Goal: Find specific page/section

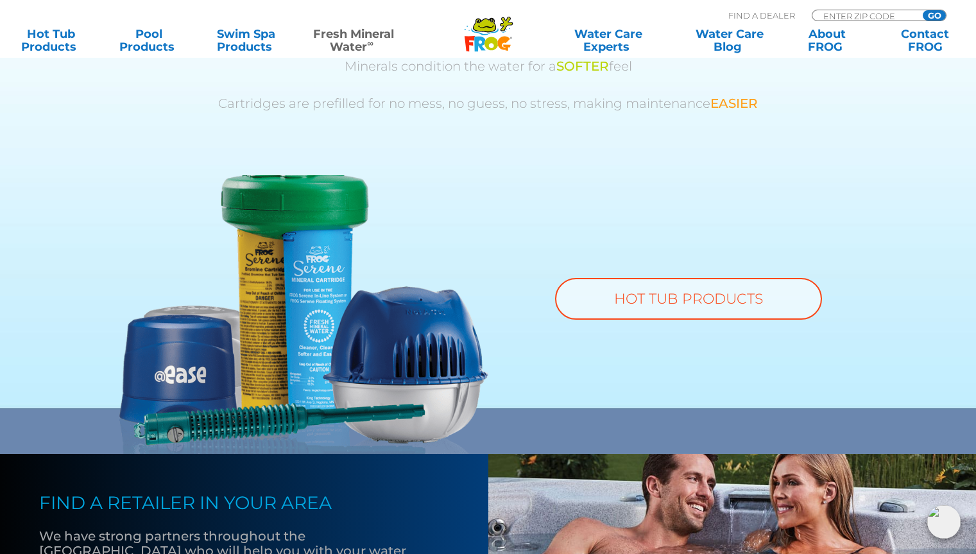
scroll to position [898, 0]
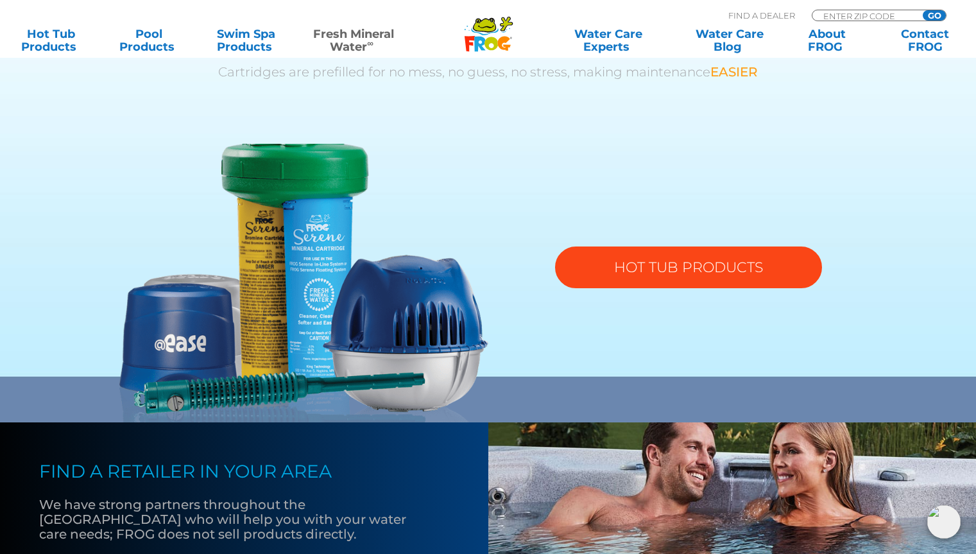
click at [589, 257] on link "HOT TUB PRODUCTS" at bounding box center [688, 267] width 267 height 42
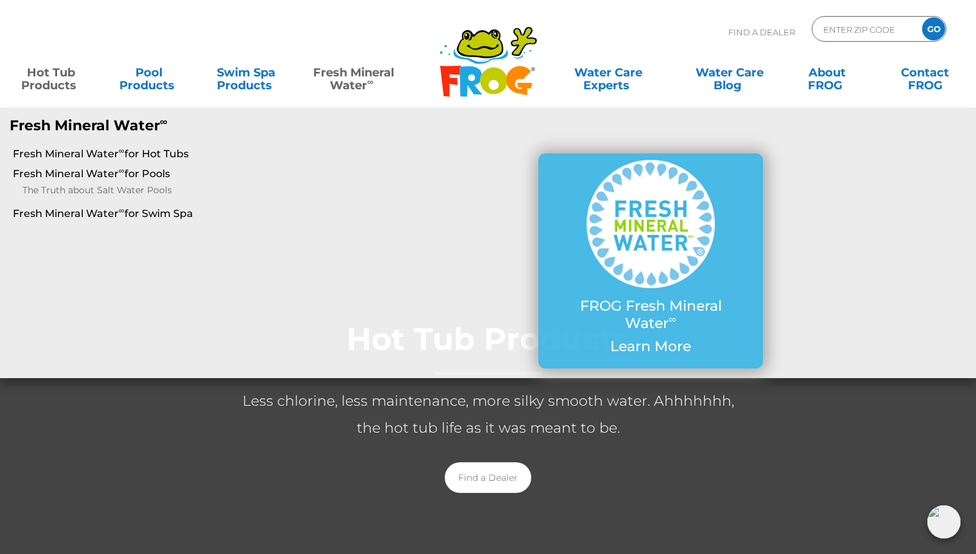
click at [356, 79] on link "Fresh Mineral Water ∞" at bounding box center [353, 73] width 95 height 26
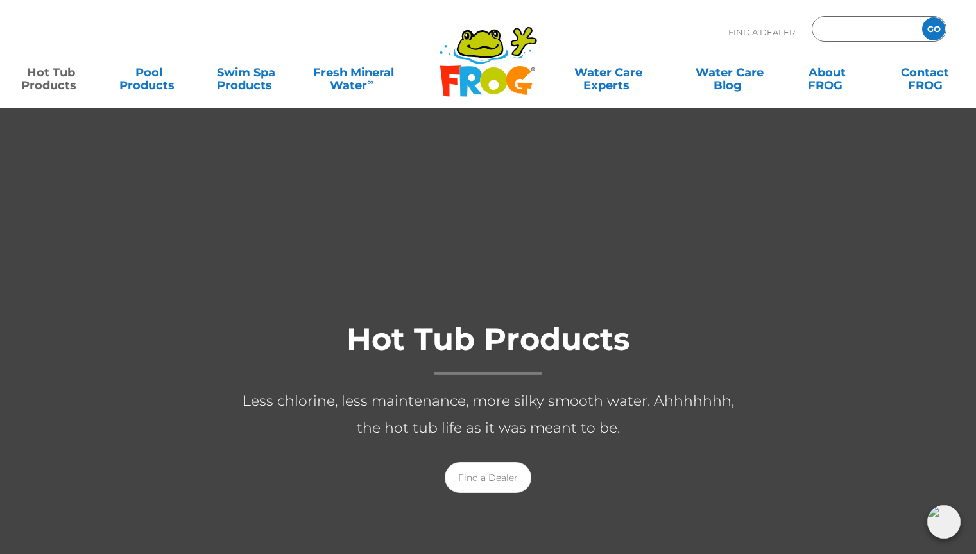
click at [861, 33] on input "Zip Code Form" at bounding box center [865, 29] width 87 height 19
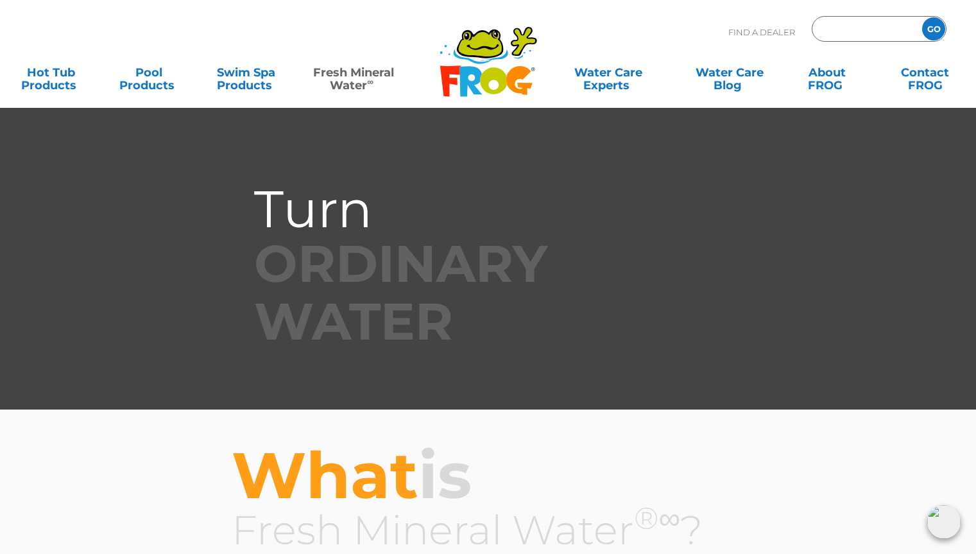
click at [861, 33] on input "Zip Code Form" at bounding box center [865, 29] width 87 height 19
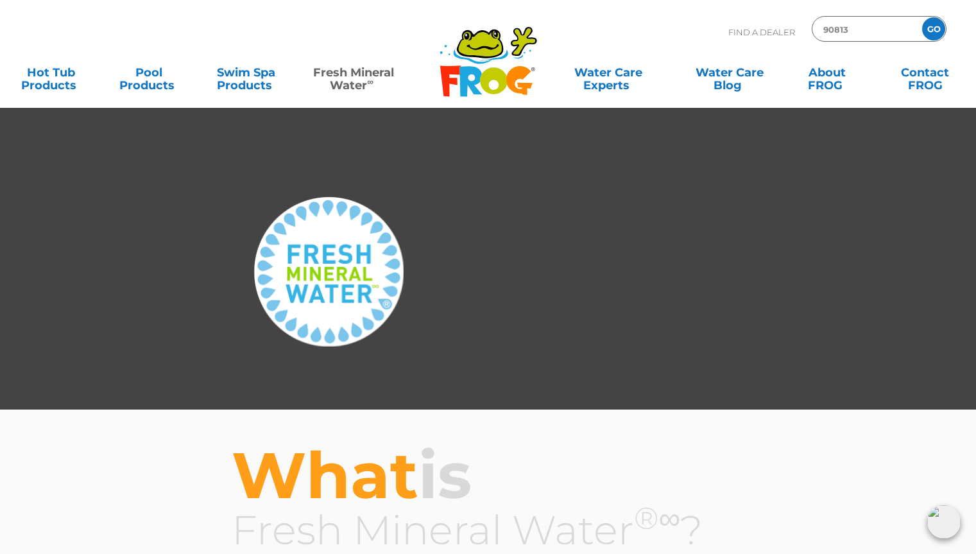
type input "90813"
click at [934, 31] on input "GO" at bounding box center [933, 28] width 23 height 23
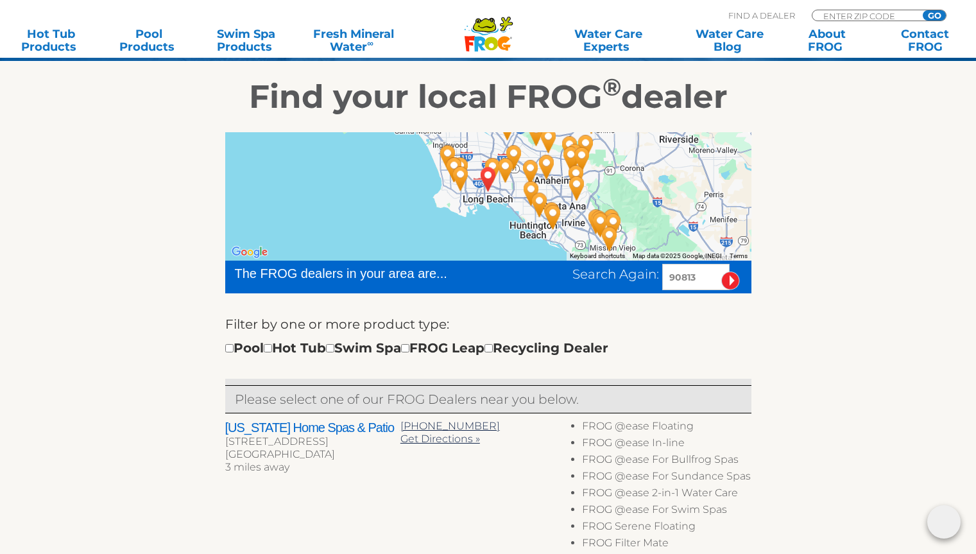
scroll to position [192, 0]
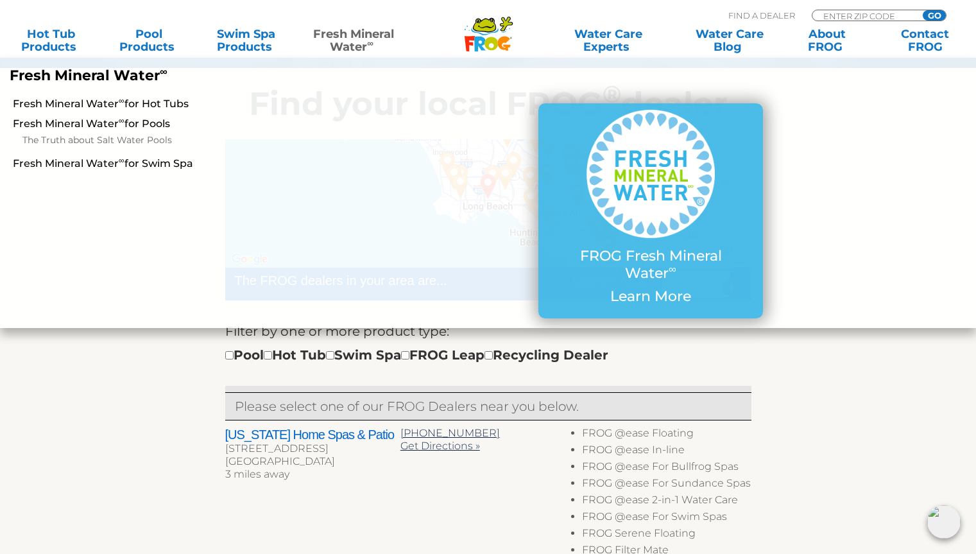
click at [365, 37] on link "Fresh Mineral Water ∞" at bounding box center [353, 41] width 95 height 26
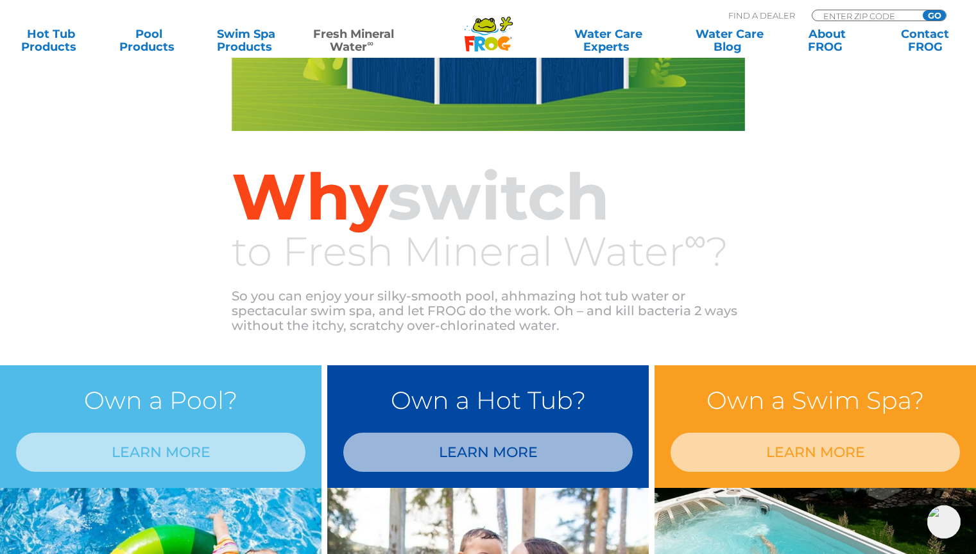
scroll to position [898, 0]
